Goal: Task Accomplishment & Management: Use online tool/utility

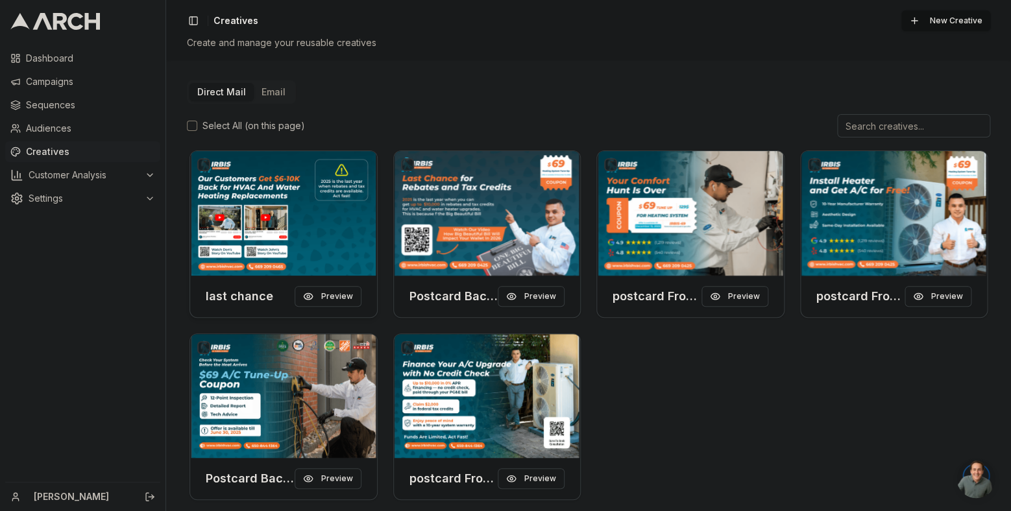
click at [251, 217] on img at bounding box center [283, 213] width 187 height 125
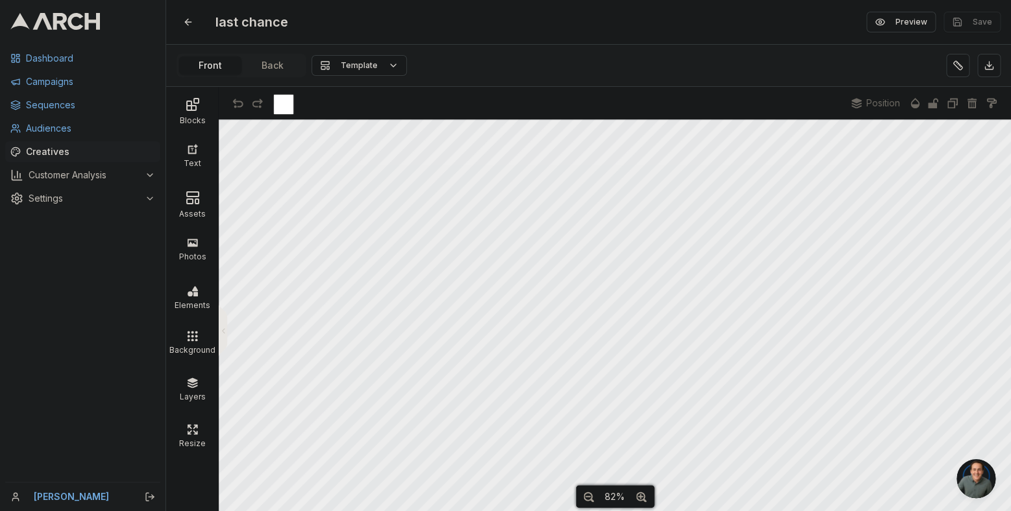
click at [729, 119] on div at bounding box center [556, 103] width 565 height 32
click at [187, 210] on div "Assets" at bounding box center [192, 212] width 46 height 13
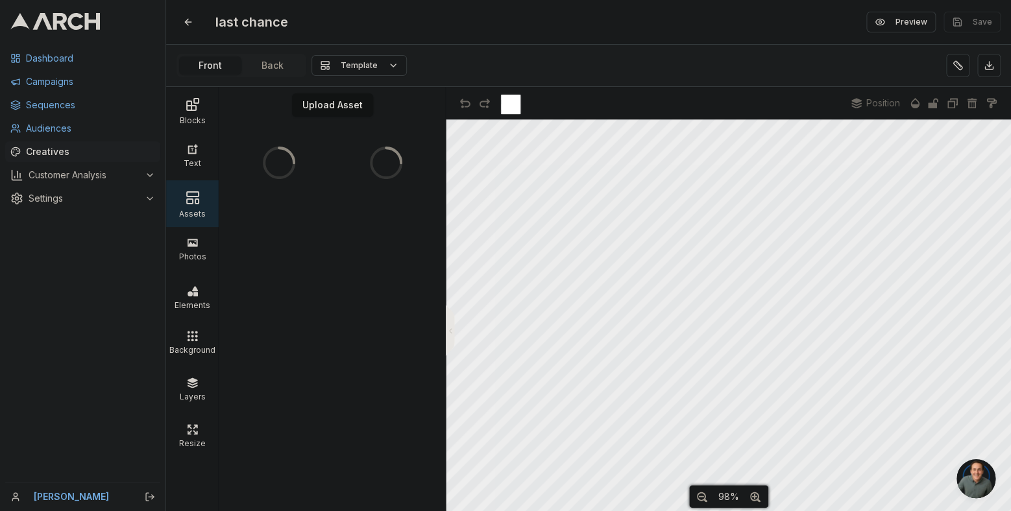
scroll to position [30, 0]
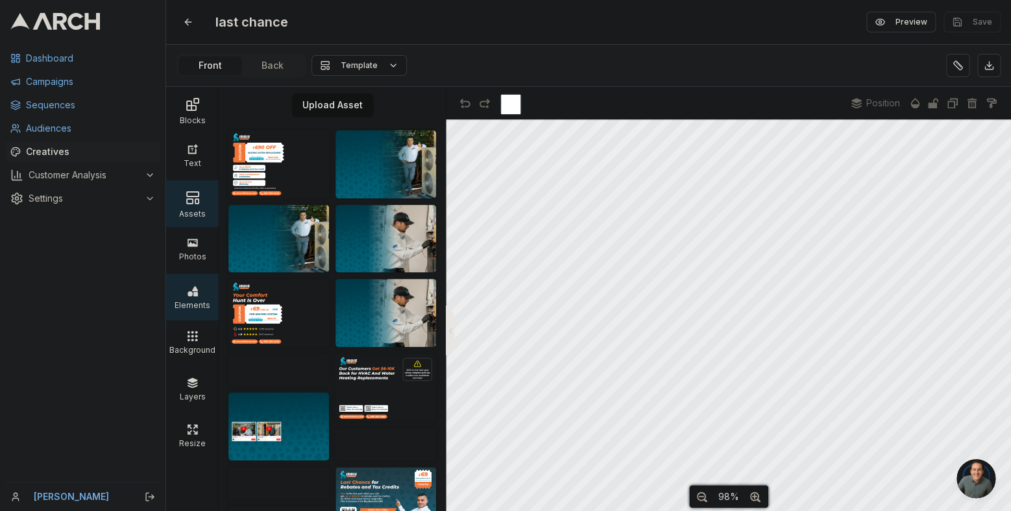
click at [187, 291] on icon at bounding box center [192, 291] width 10 height 10
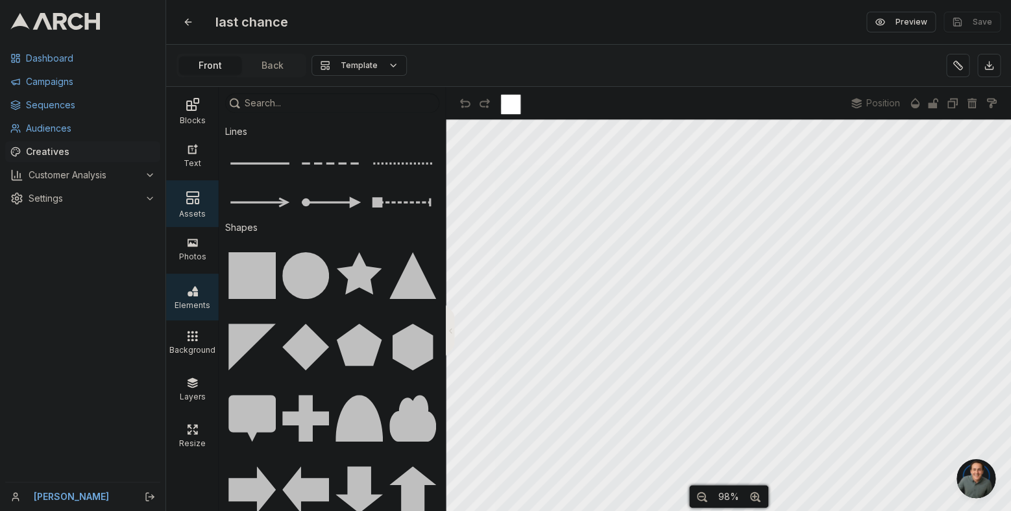
click at [197, 206] on div "Assets" at bounding box center [192, 212] width 46 height 13
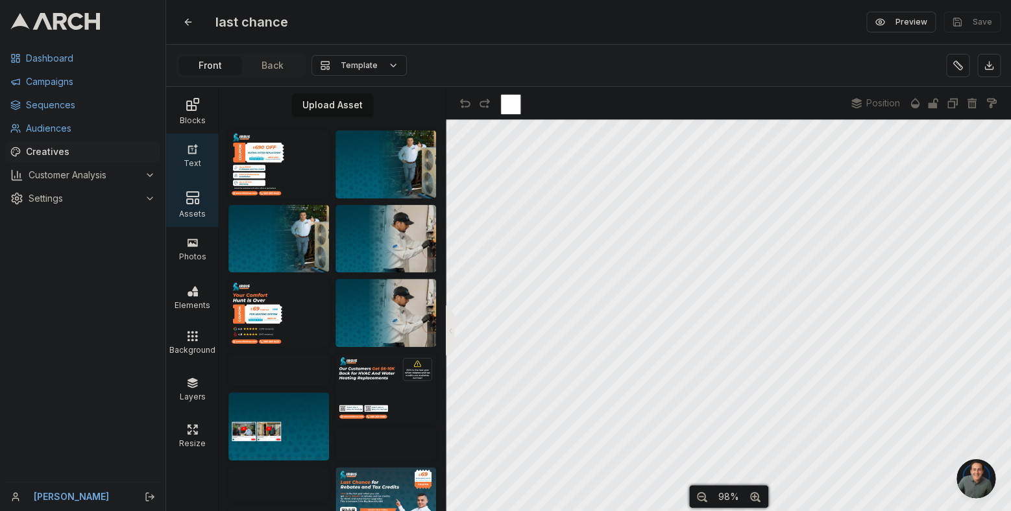
click at [182, 155] on div "Text" at bounding box center [192, 161] width 46 height 13
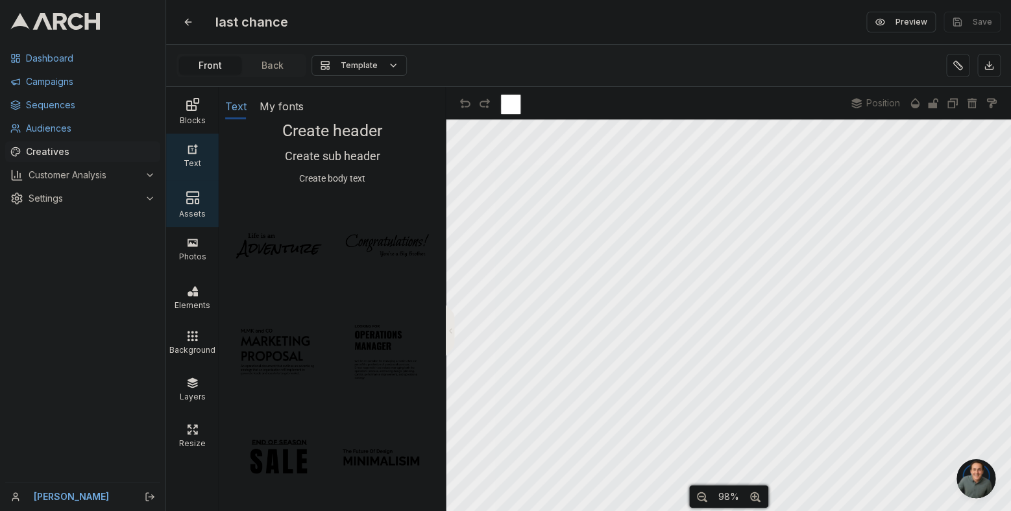
click at [178, 212] on div "Assets" at bounding box center [192, 212] width 46 height 13
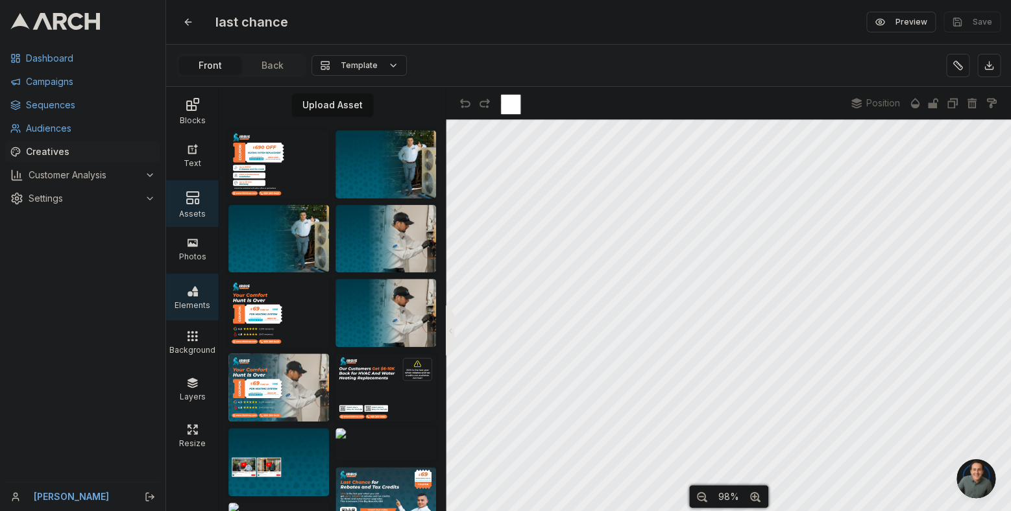
click at [191, 302] on div "Elements" at bounding box center [192, 303] width 46 height 13
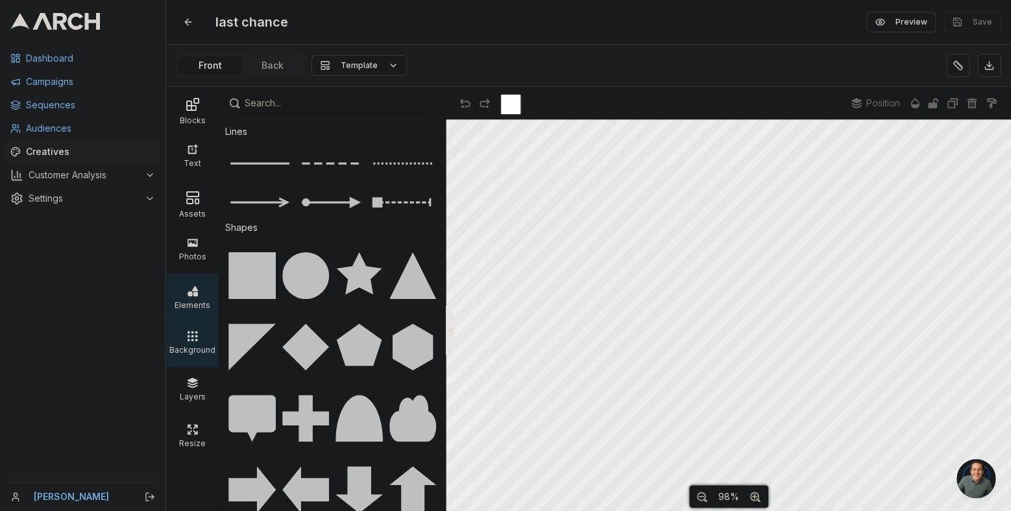
click at [191, 341] on icon at bounding box center [192, 336] width 10 height 10
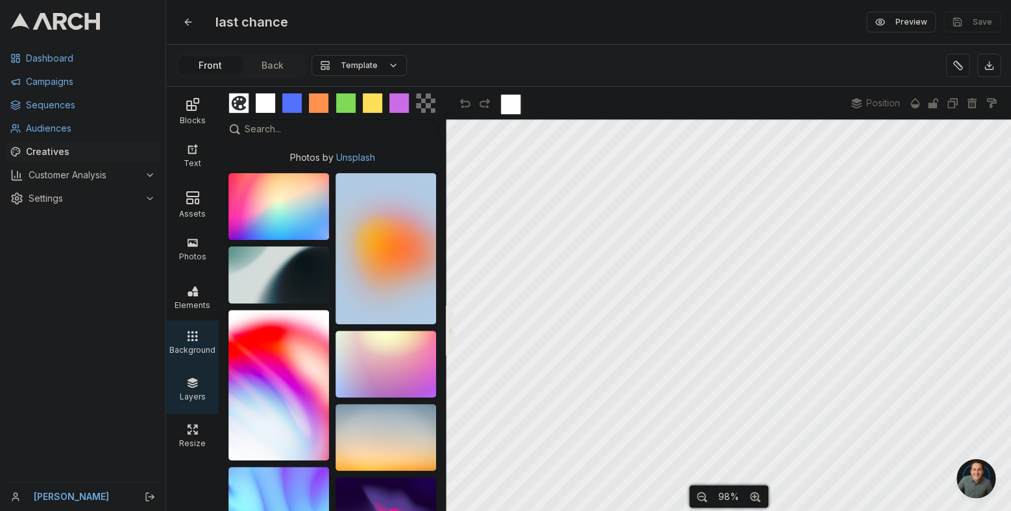
click at [193, 398] on div "Layers" at bounding box center [192, 395] width 46 height 13
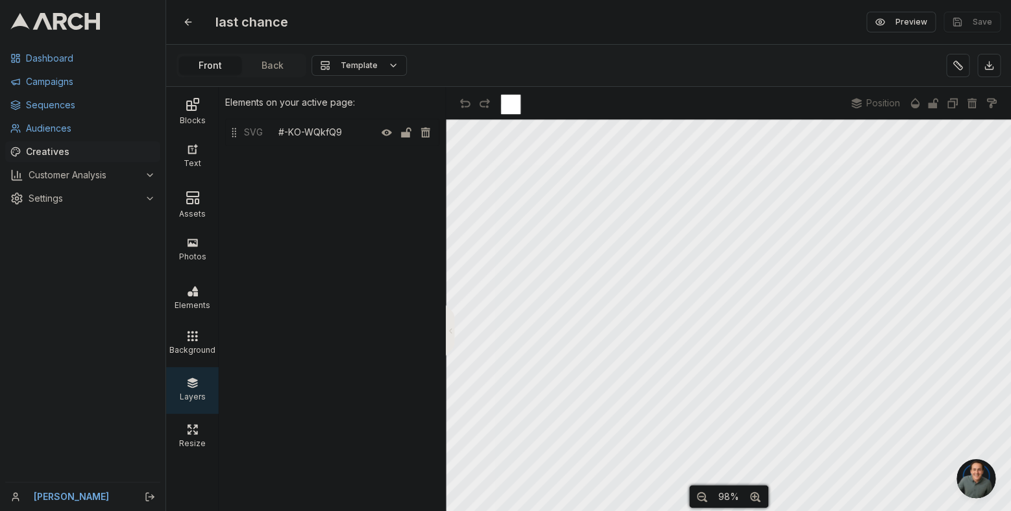
click at [246, 132] on div "SVG" at bounding box center [258, 132] width 39 height 19
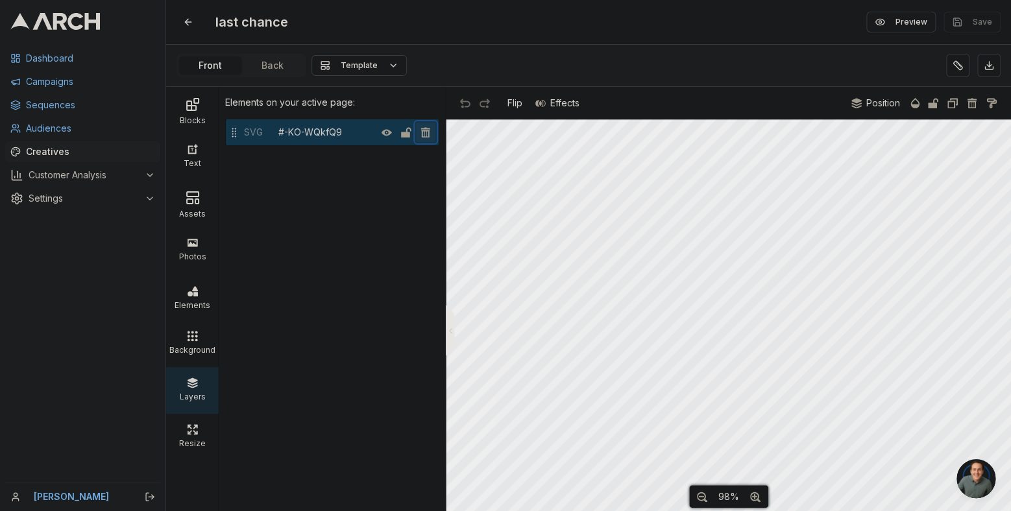
click at [422, 135] on icon "button" at bounding box center [425, 132] width 10 height 10
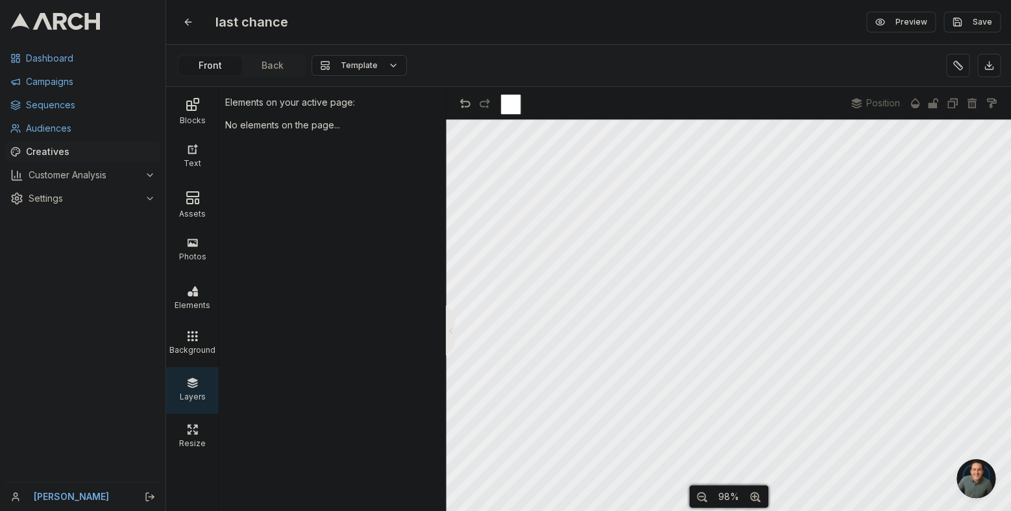
scroll to position [0, 0]
click at [690, 496] on div "98%" at bounding box center [728, 496] width 79 height 23
click at [699, 499] on icon "button" at bounding box center [702, 497] width 10 height 10
click at [184, 163] on div "Text" at bounding box center [192, 161] width 46 height 13
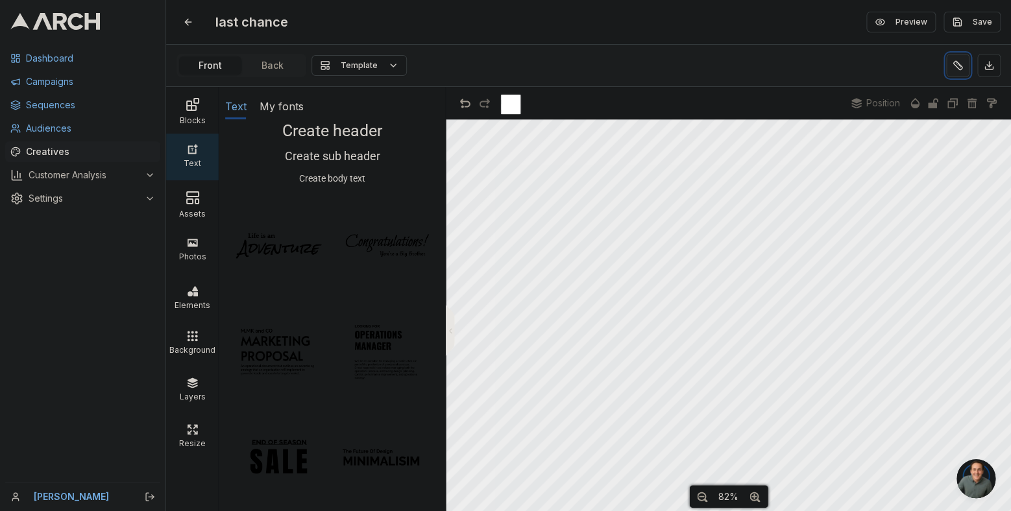
click at [956, 67] on button at bounding box center [957, 65] width 23 height 23
drag, startPoint x: 205, startPoint y: 182, endPoint x: 197, endPoint y: 189, distance: 10.6
click at [203, 184] on div "Assets" at bounding box center [192, 203] width 53 height 47
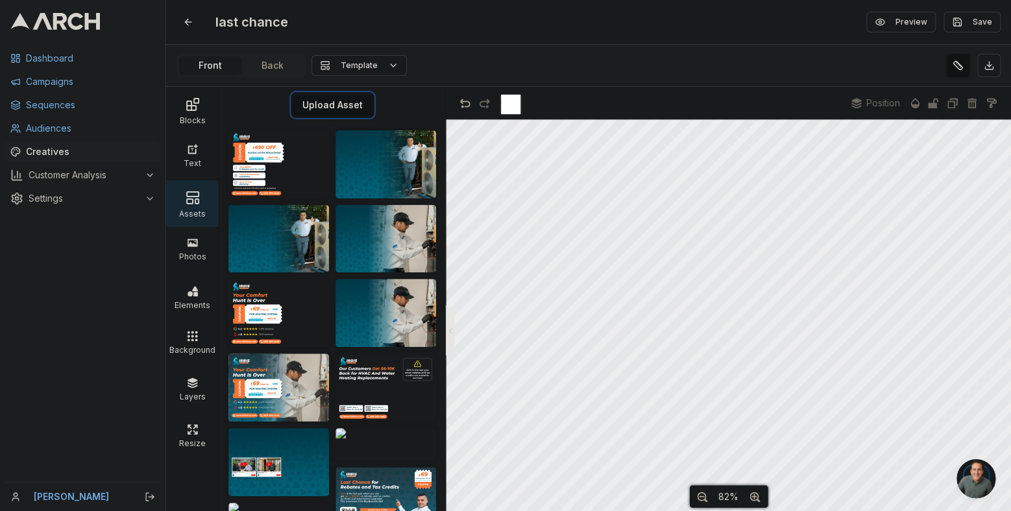
click at [314, 100] on button "Upload Asset" at bounding box center [332, 104] width 81 height 23
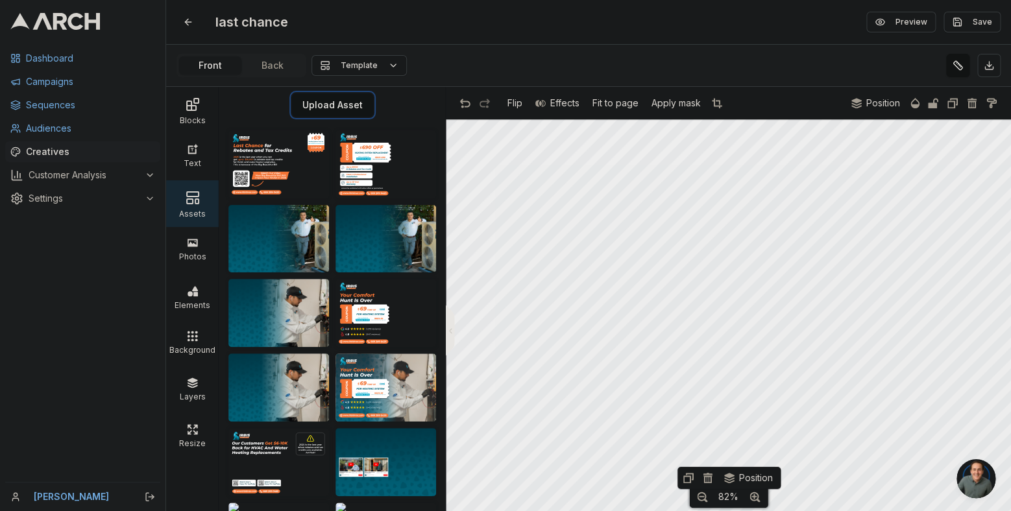
click at [335, 106] on button "Upload Asset" at bounding box center [332, 104] width 81 height 23
click at [472, 110] on button "button" at bounding box center [464, 102] width 19 height 19
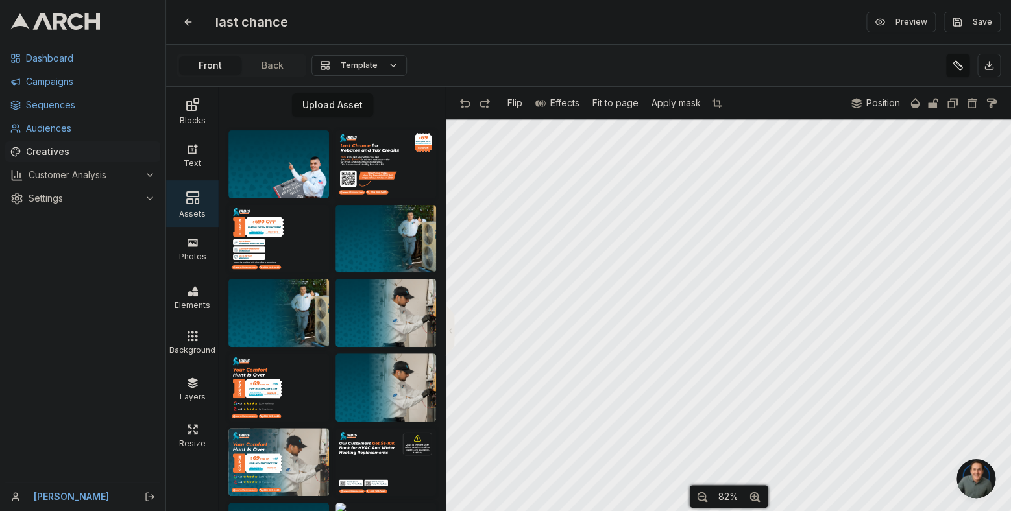
click at [967, 472] on body "Dashboard Campaigns Sequences Audiences Creatives Customer Analysis Settings Em…" at bounding box center [505, 255] width 1011 height 511
click at [469, 112] on button "button" at bounding box center [464, 102] width 19 height 19
click at [468, 112] on button "button" at bounding box center [464, 102] width 19 height 19
click at [967, 474] on body "Dashboard Campaigns Sequences Audiences Creatives Customer Analysis Settings Em…" at bounding box center [505, 255] width 1011 height 511
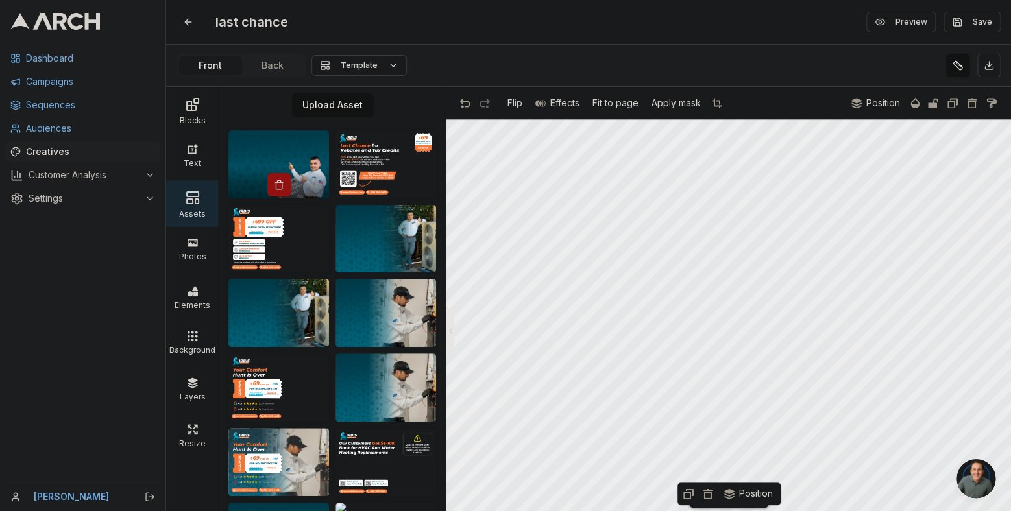
click at [291, 154] on img at bounding box center [278, 164] width 101 height 68
click at [197, 389] on div "Layers" at bounding box center [192, 395] width 46 height 13
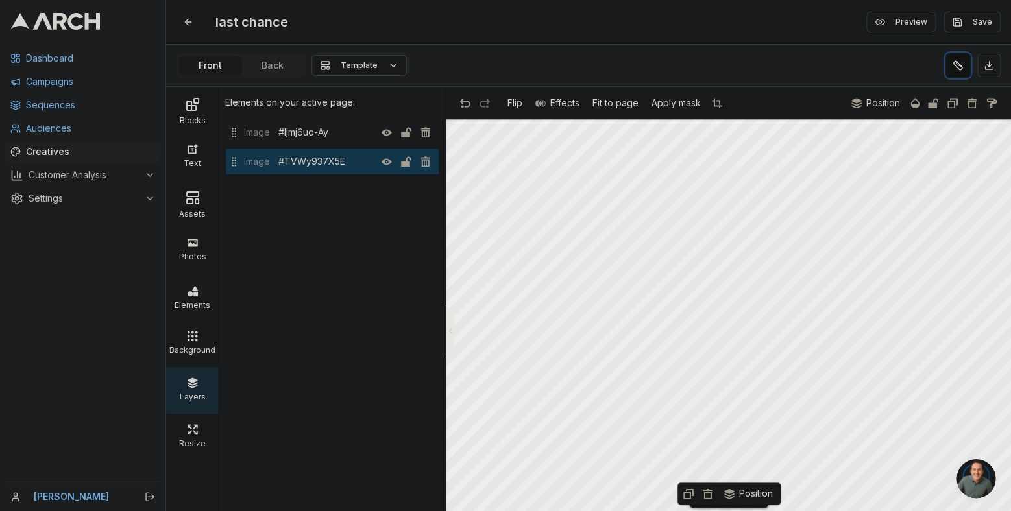
click at [958, 69] on button at bounding box center [957, 65] width 23 height 23
click at [956, 21] on button "Save" at bounding box center [971, 22] width 57 height 21
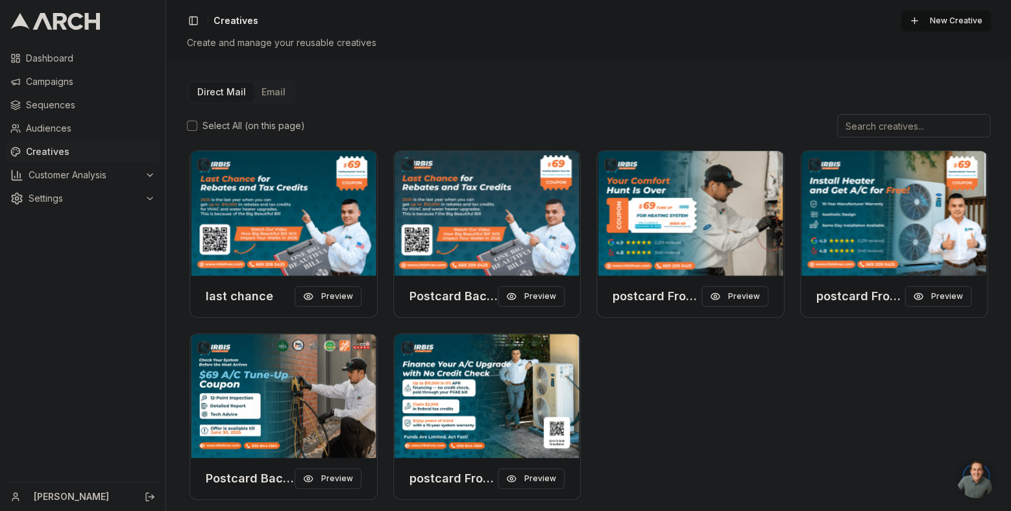
scroll to position [12, 0]
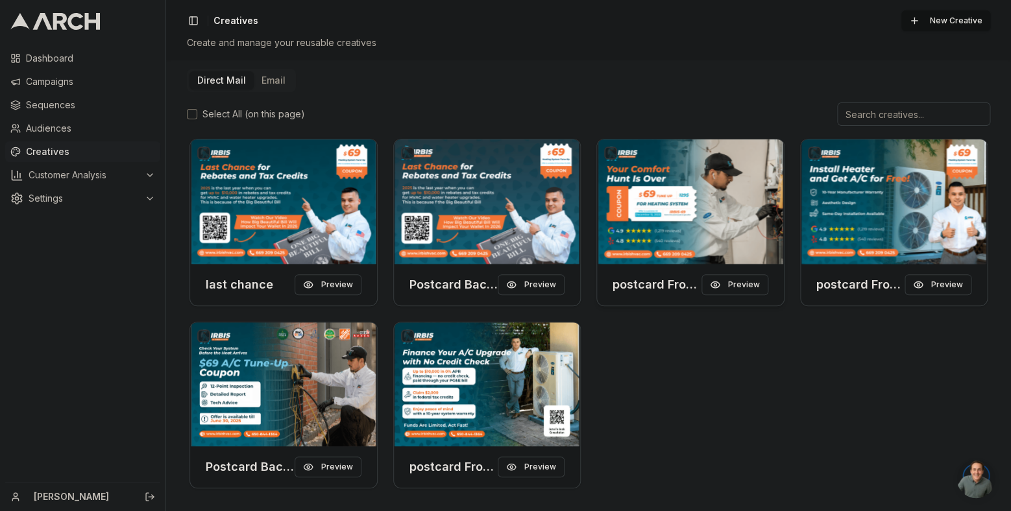
click at [621, 224] on img at bounding box center [690, 201] width 187 height 125
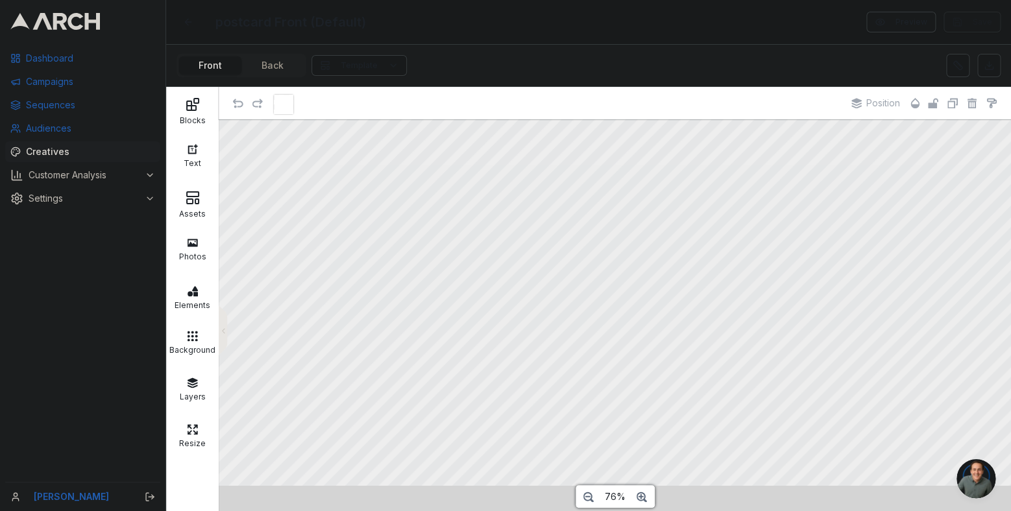
scroll to position [43, 0]
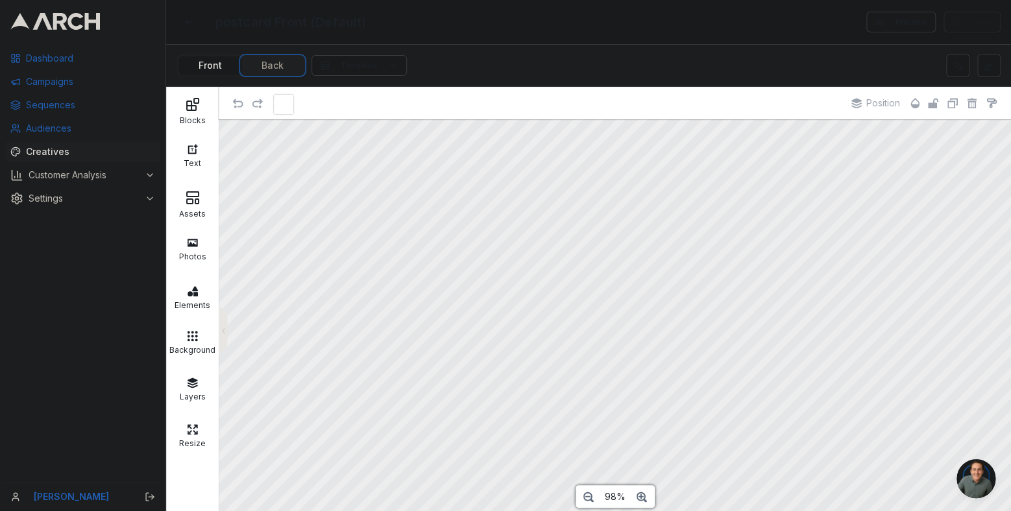
click at [279, 63] on button "Back" at bounding box center [272, 65] width 62 height 18
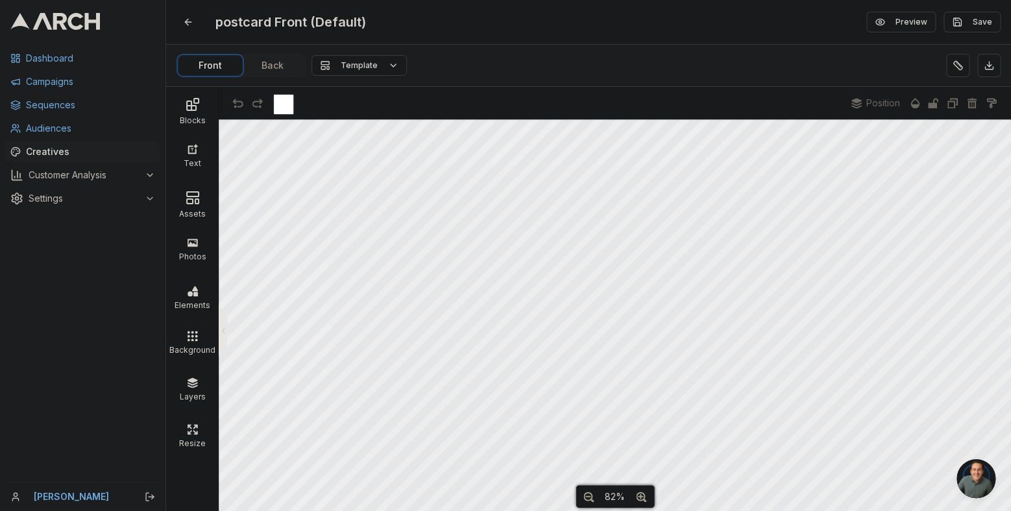
click at [224, 57] on button "Front" at bounding box center [210, 65] width 62 height 18
click at [266, 63] on button "Back" at bounding box center [272, 65] width 62 height 18
click at [218, 62] on button "Front" at bounding box center [210, 65] width 62 height 18
click at [189, 28] on button at bounding box center [187, 21] width 23 height 23
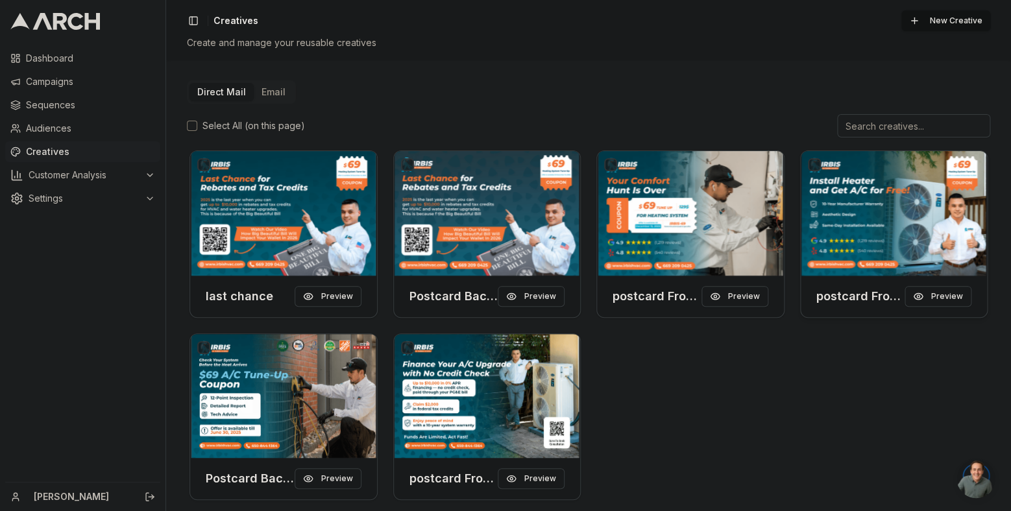
click at [886, 213] on img at bounding box center [894, 213] width 187 height 125
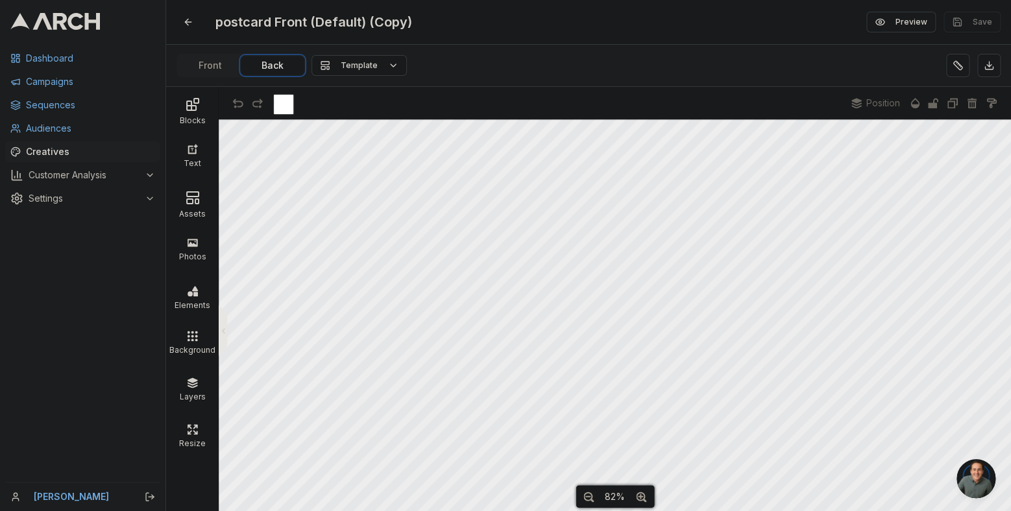
click at [272, 69] on button "Back" at bounding box center [272, 65] width 62 height 18
drag, startPoint x: 179, startPoint y: 59, endPoint x: 211, endPoint y: 70, distance: 33.6
click at [184, 62] on div "Front Back" at bounding box center [241, 65] width 130 height 23
click at [211, 70] on button "Front" at bounding box center [210, 65] width 62 height 18
click at [255, 69] on button "Back" at bounding box center [272, 65] width 62 height 18
